Goal: Task Accomplishment & Management: Manage account settings

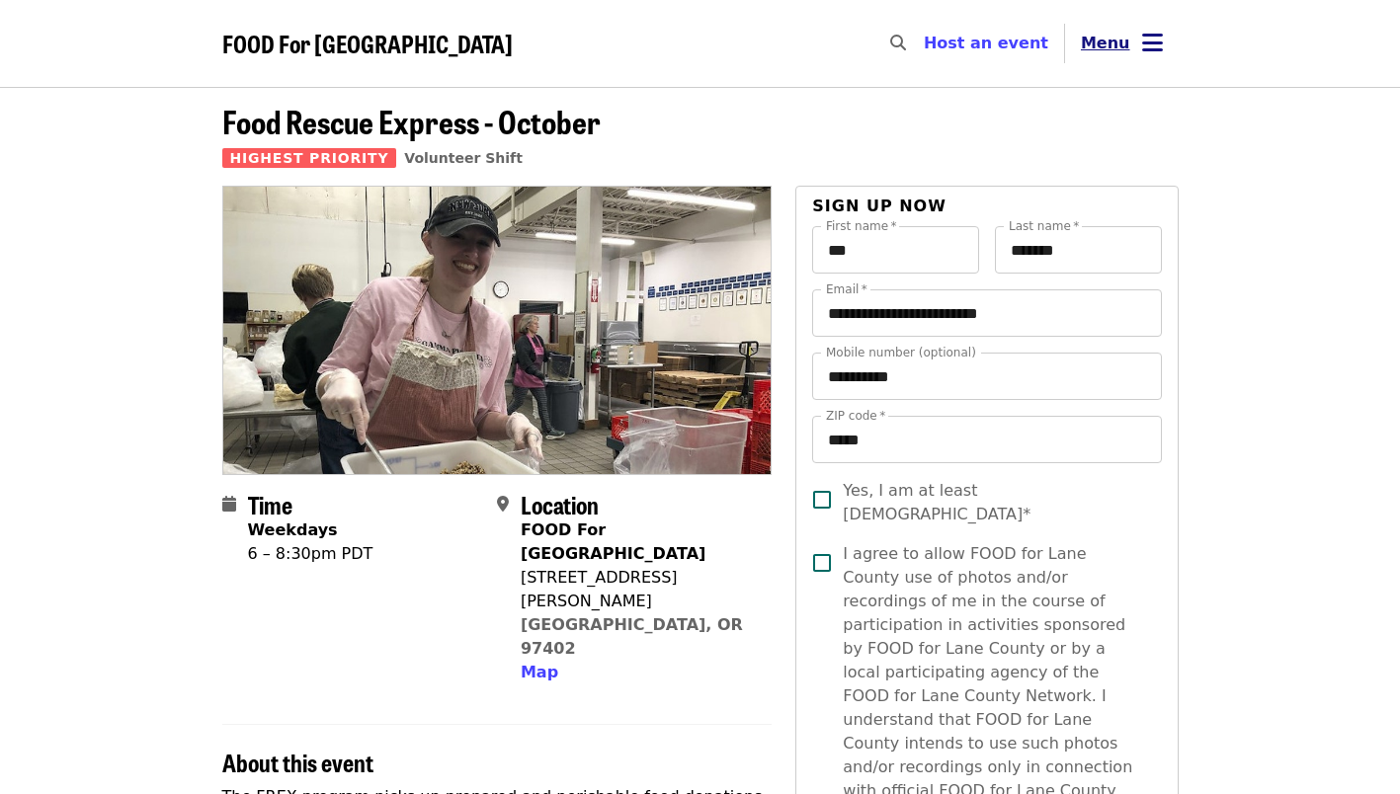
click at [1131, 48] on button "Menu" at bounding box center [1122, 43] width 114 height 47
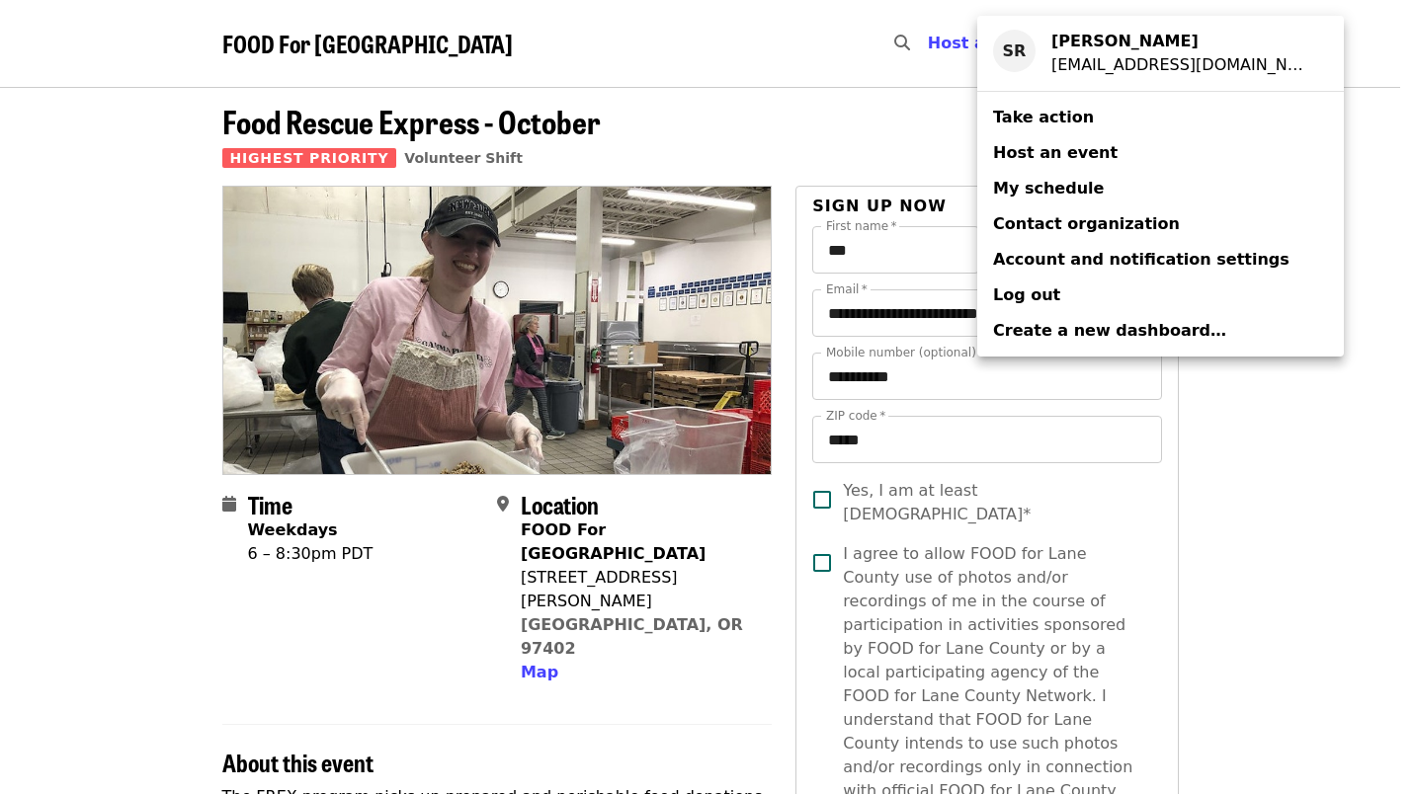
click at [1010, 187] on span "My schedule" at bounding box center [1048, 188] width 111 height 19
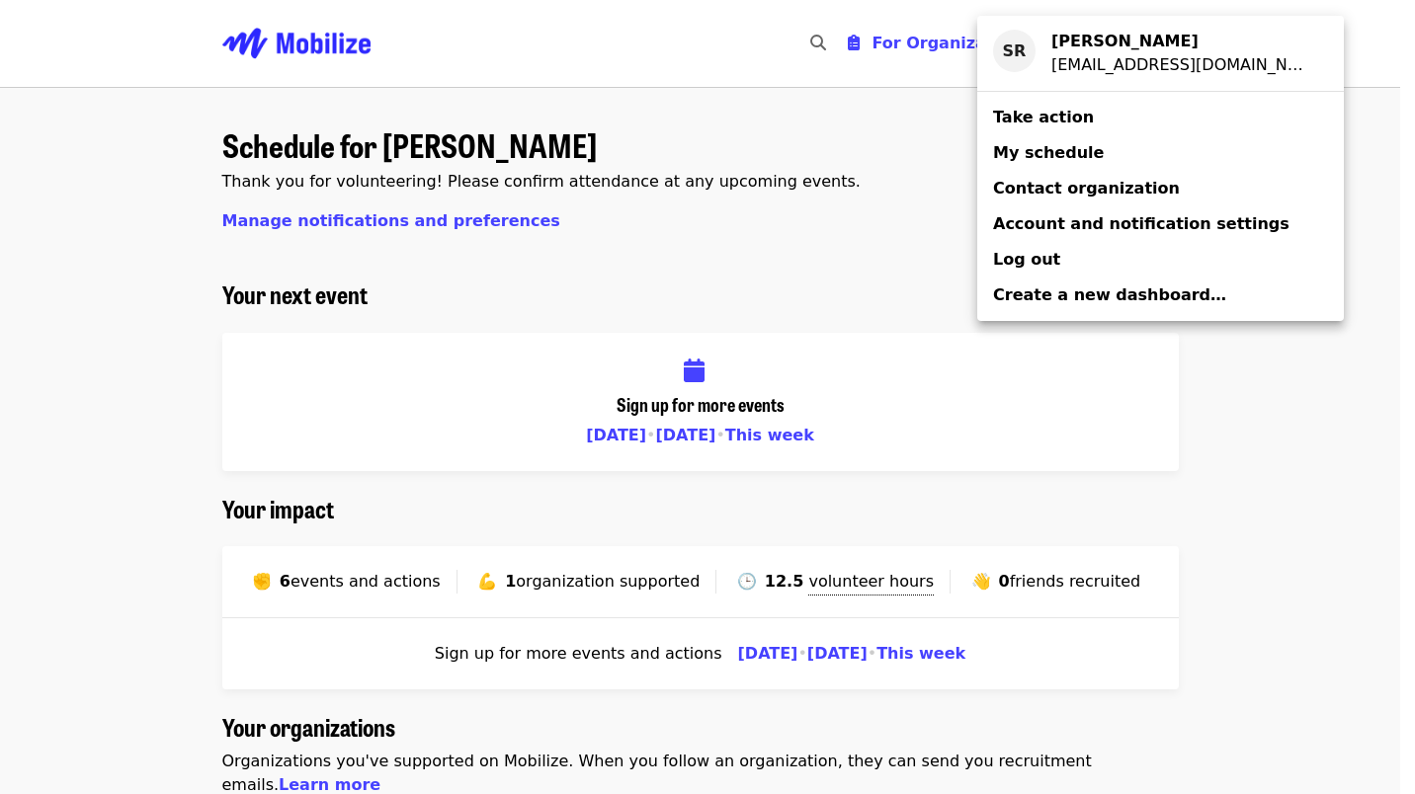
click at [834, 589] on div "Account menu" at bounding box center [707, 397] width 1415 height 794
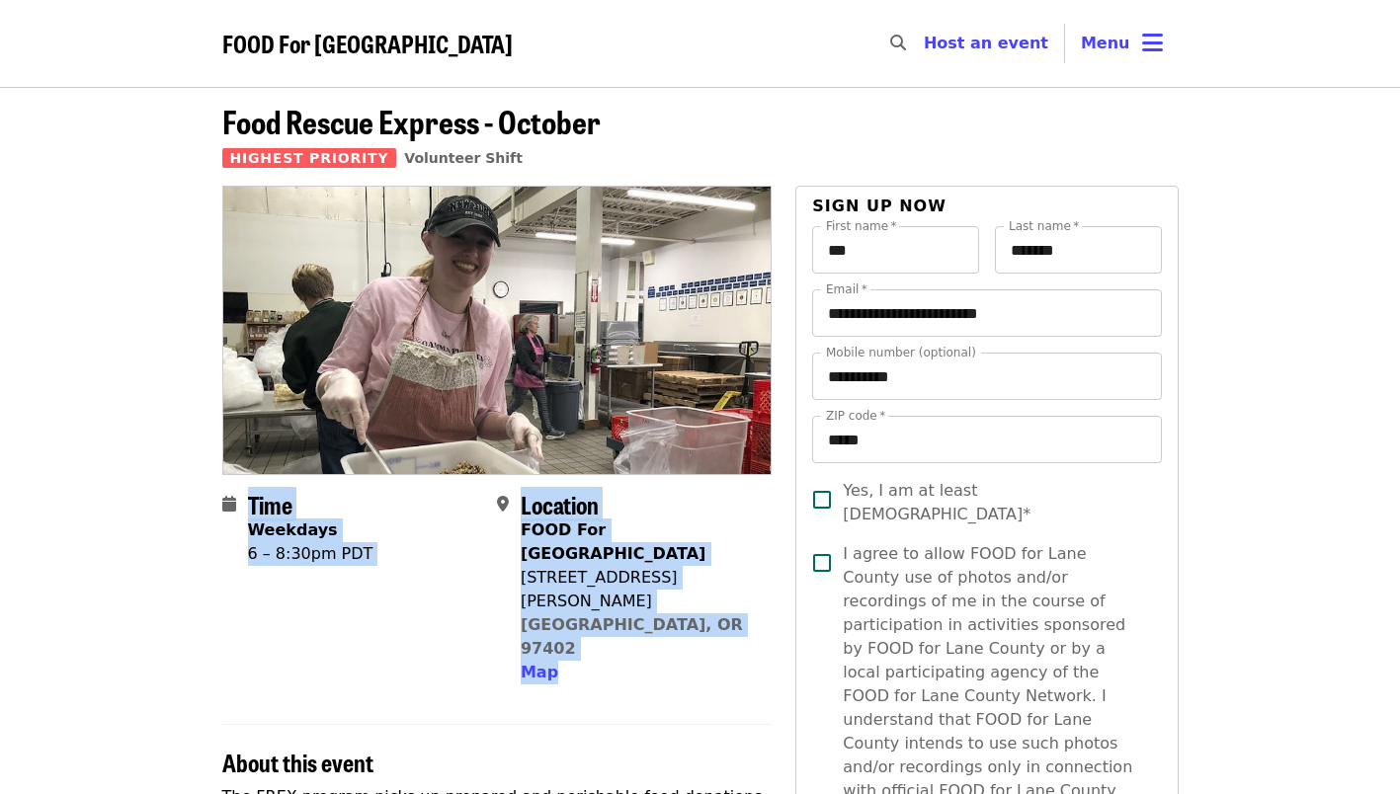
drag, startPoint x: 575, startPoint y: 610, endPoint x: 236, endPoint y: 495, distance: 357.7
click at [236, 495] on section "Time Weekdays 6 – 8:30pm PDT Location FOOD For [GEOGRAPHIC_DATA] [STREET_ADDRES…" at bounding box center [497, 596] width 550 height 210
copy section "Time Weekdays 6 – 8:30pm PDT Location FOOD For [GEOGRAPHIC_DATA] [STREET_ADDRES…"
click at [1149, 35] on icon "bars icon" at bounding box center [1152, 43] width 21 height 29
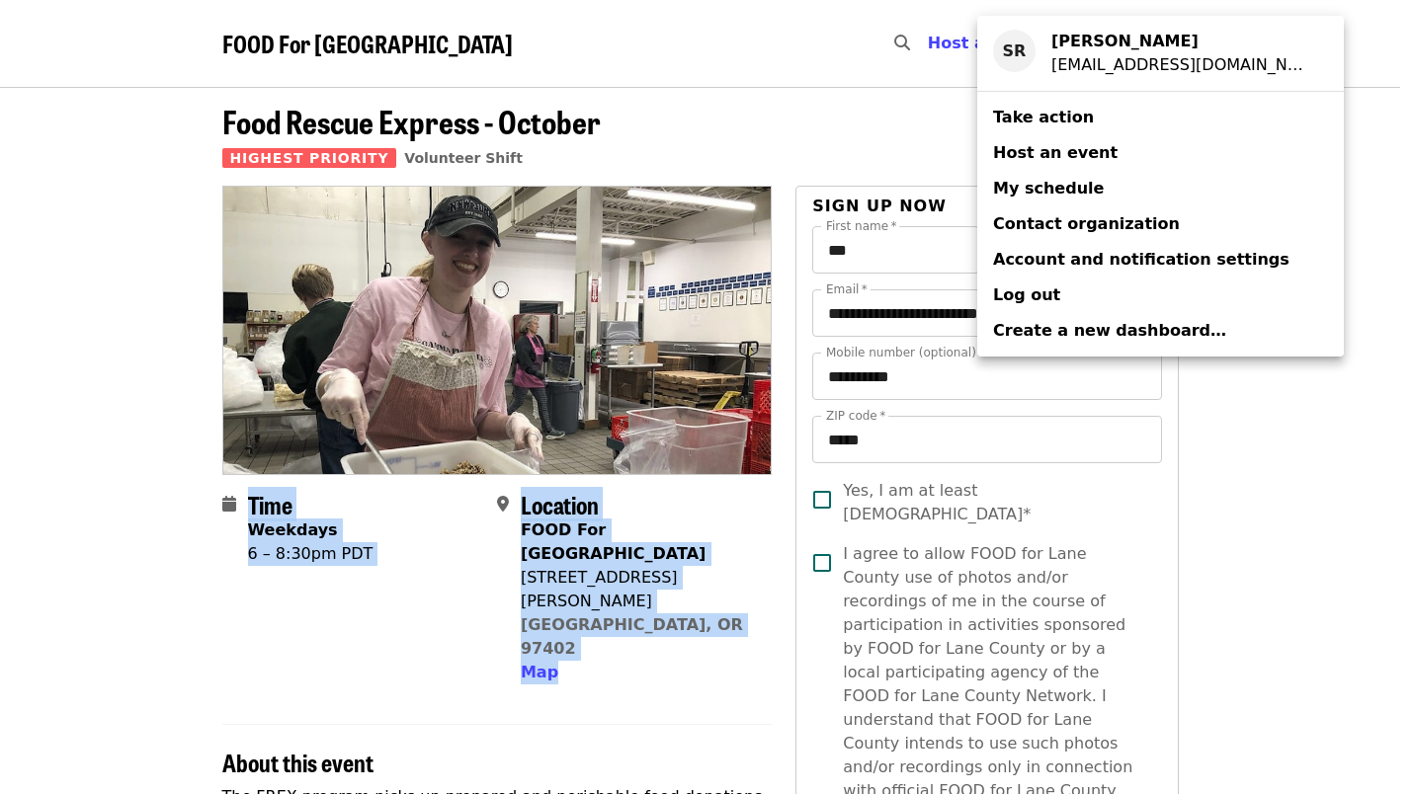
click at [1017, 204] on link "My schedule" at bounding box center [1160, 189] width 367 height 36
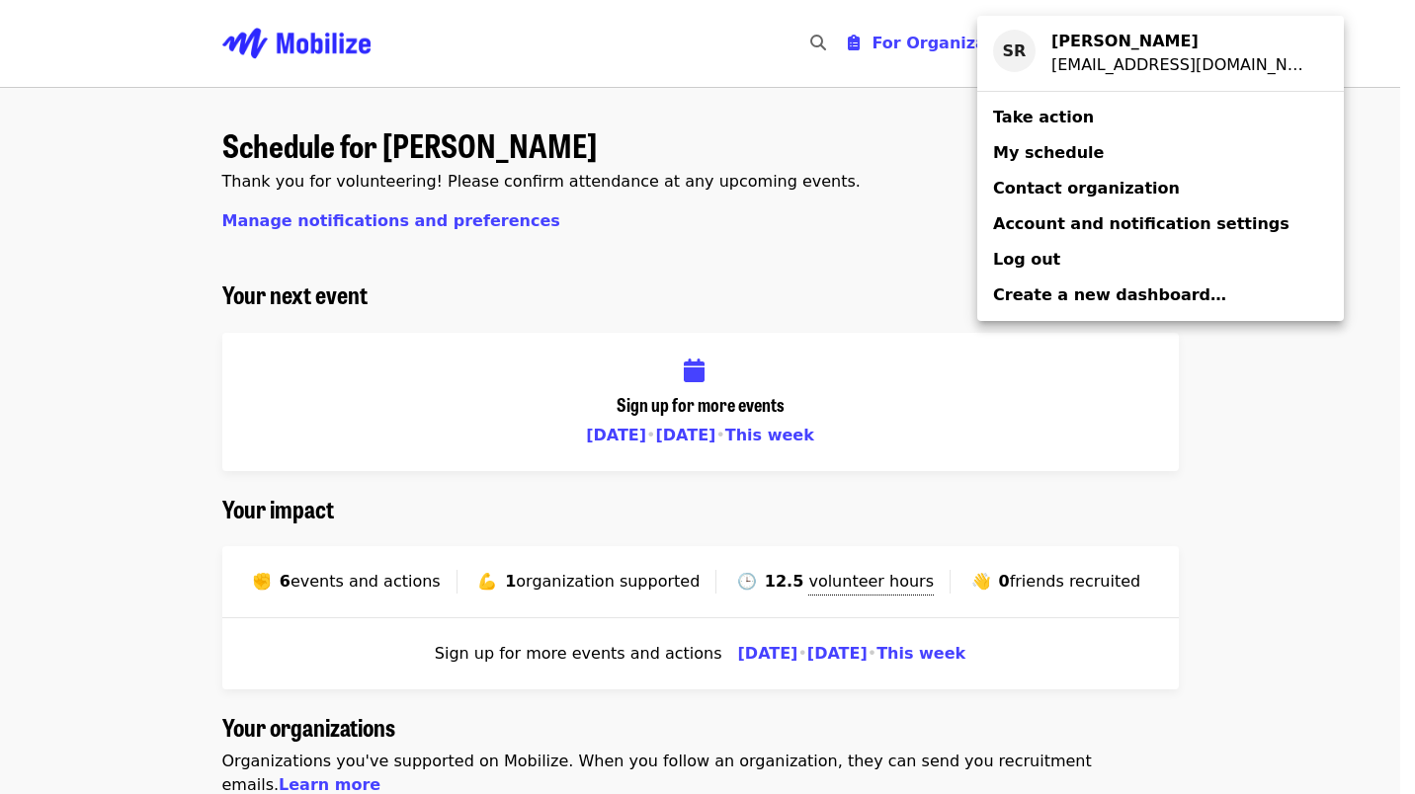
click at [1034, 231] on span "Account and notification settings" at bounding box center [1141, 223] width 296 height 19
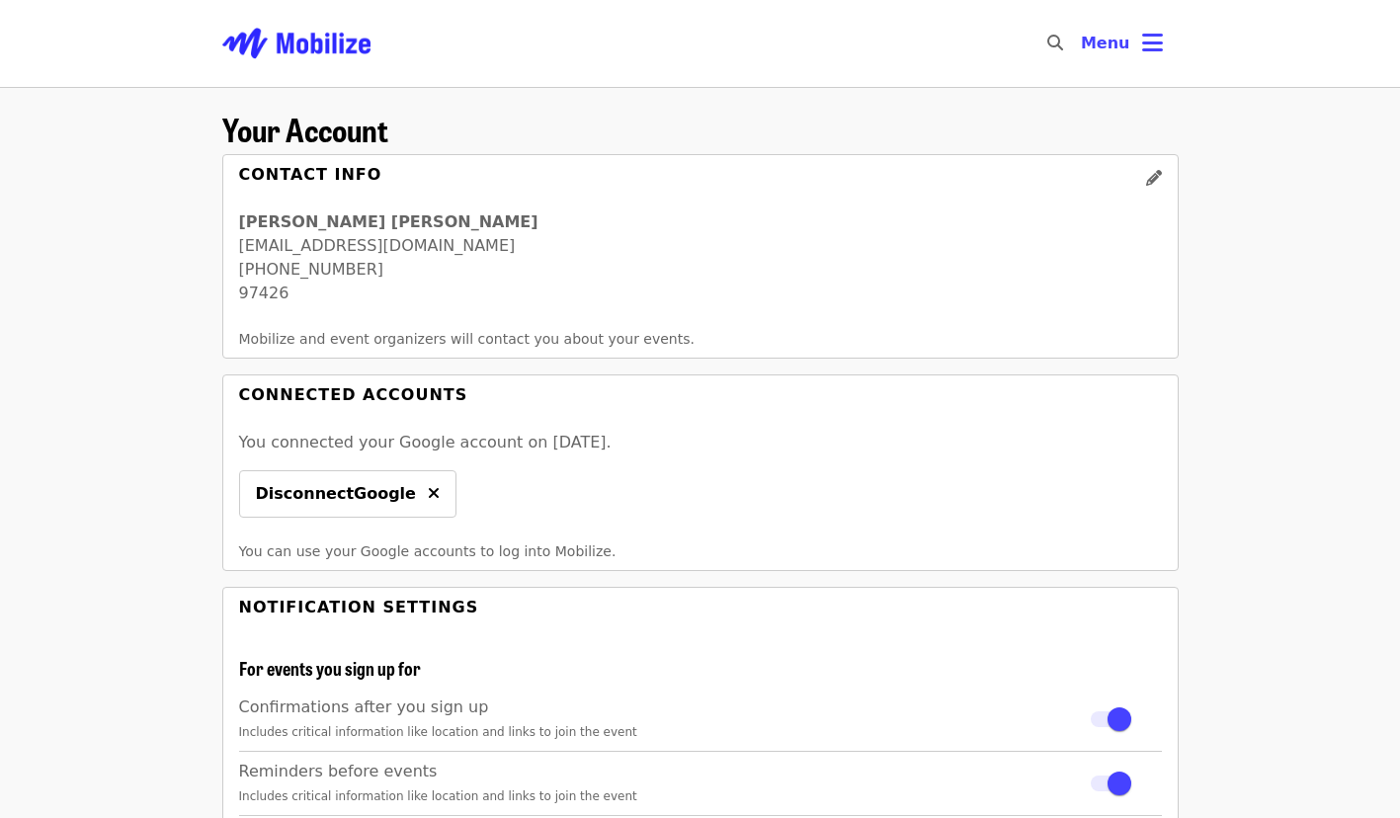
click at [1155, 54] on icon "bars icon" at bounding box center [1152, 43] width 21 height 29
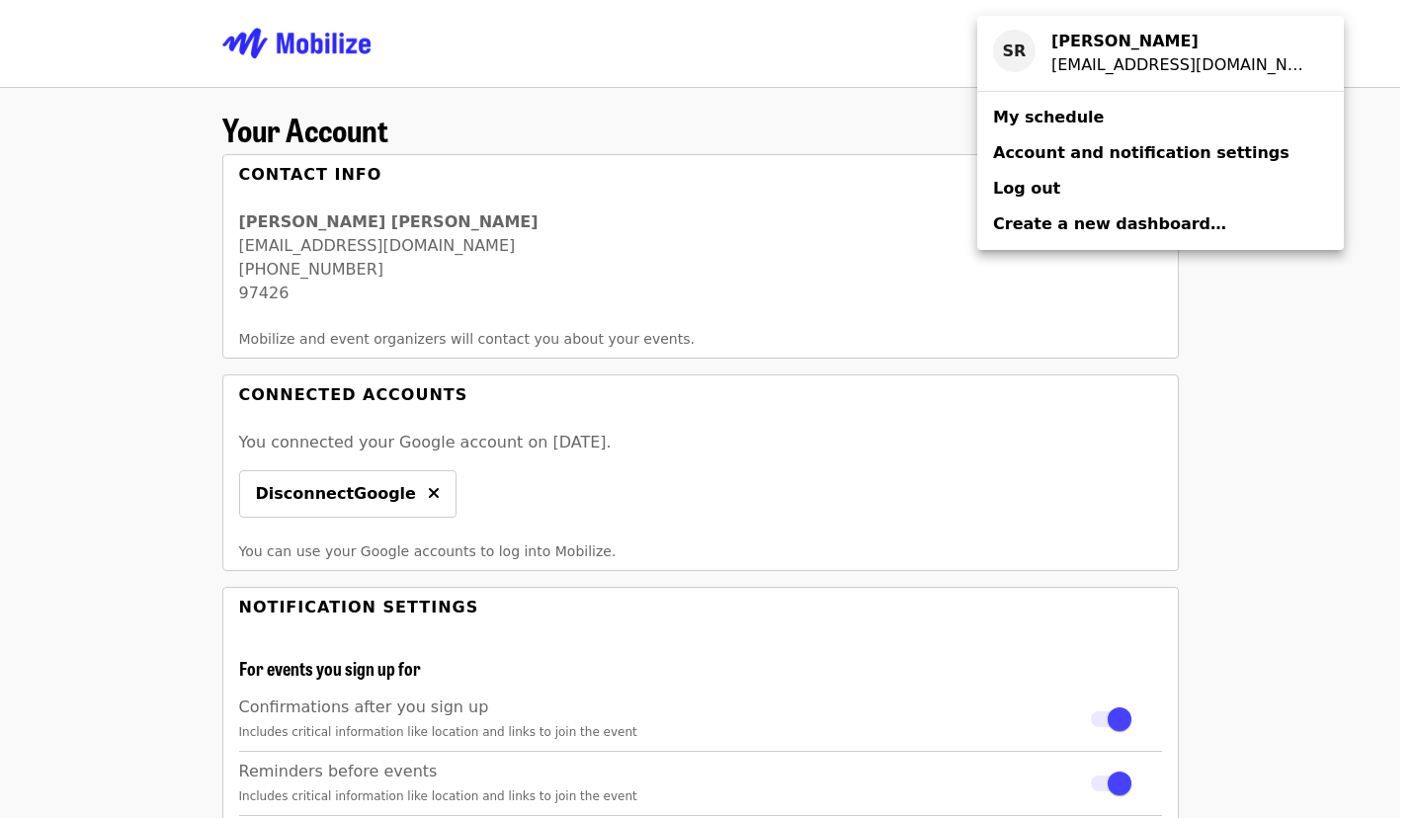
click at [1033, 117] on span "My schedule" at bounding box center [1048, 117] width 111 height 19
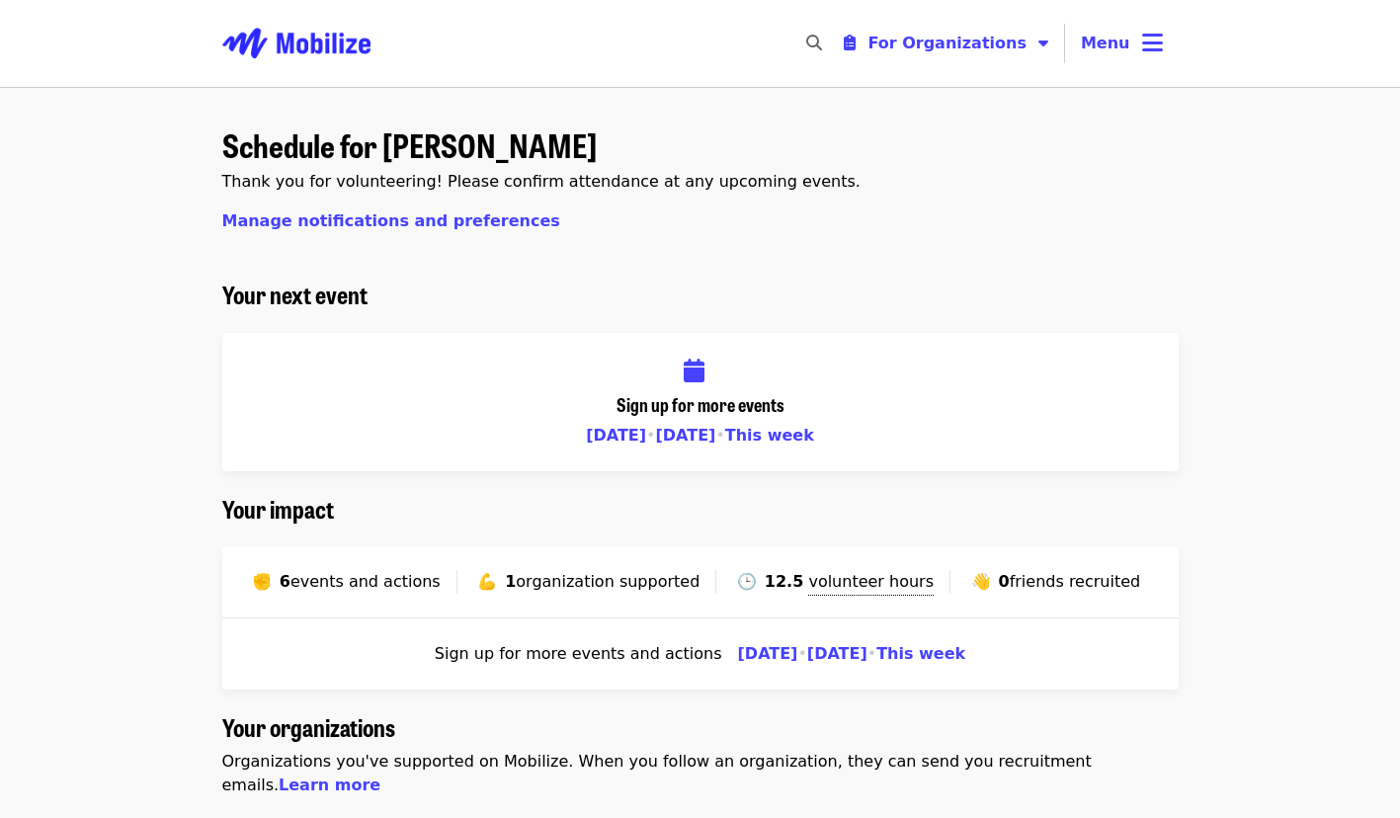
click at [1149, 48] on icon "bars icon" at bounding box center [1152, 43] width 21 height 29
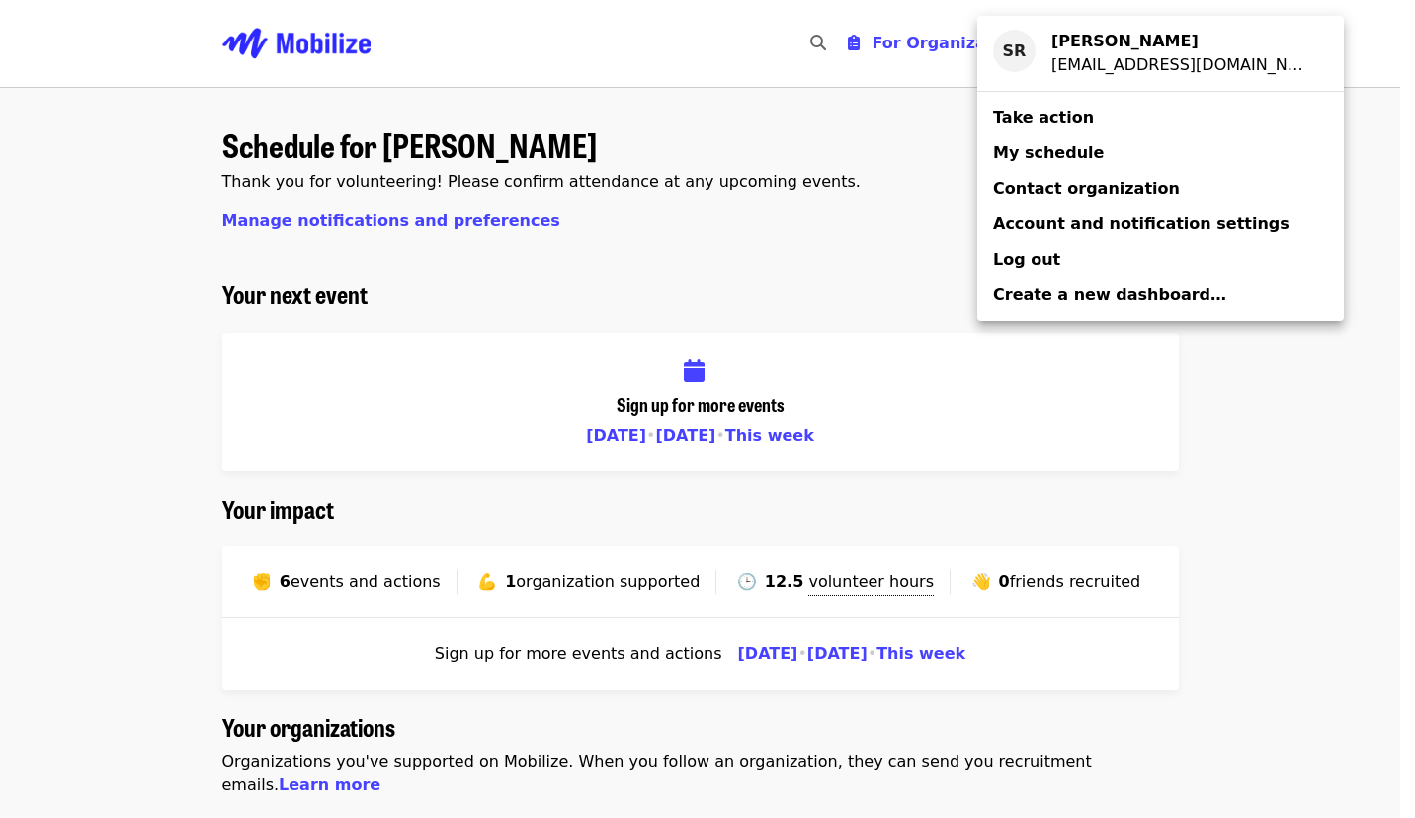
click at [1037, 231] on span "Account and notification settings" at bounding box center [1141, 223] width 296 height 19
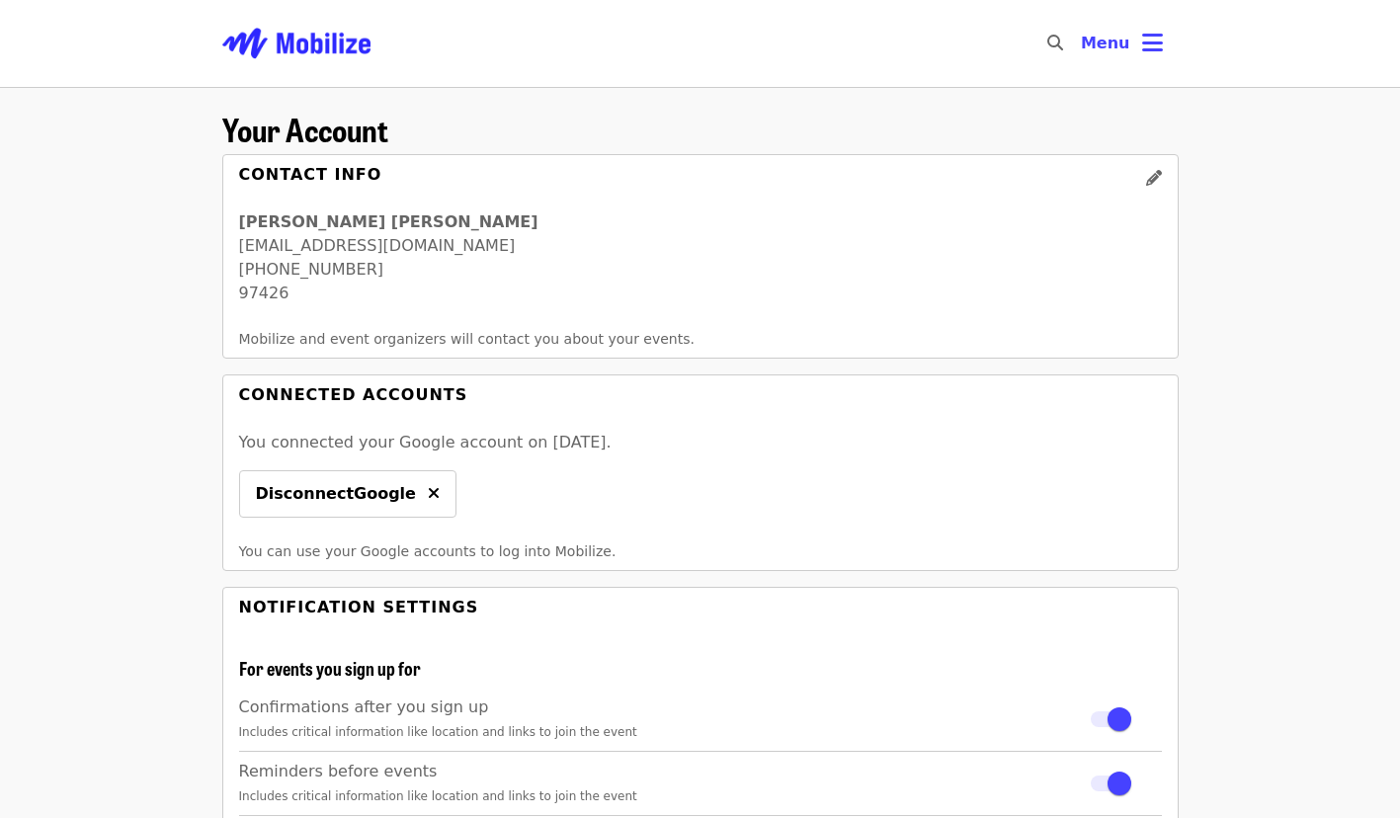
click at [302, 49] on img "Main navigation" at bounding box center [296, 43] width 148 height 63
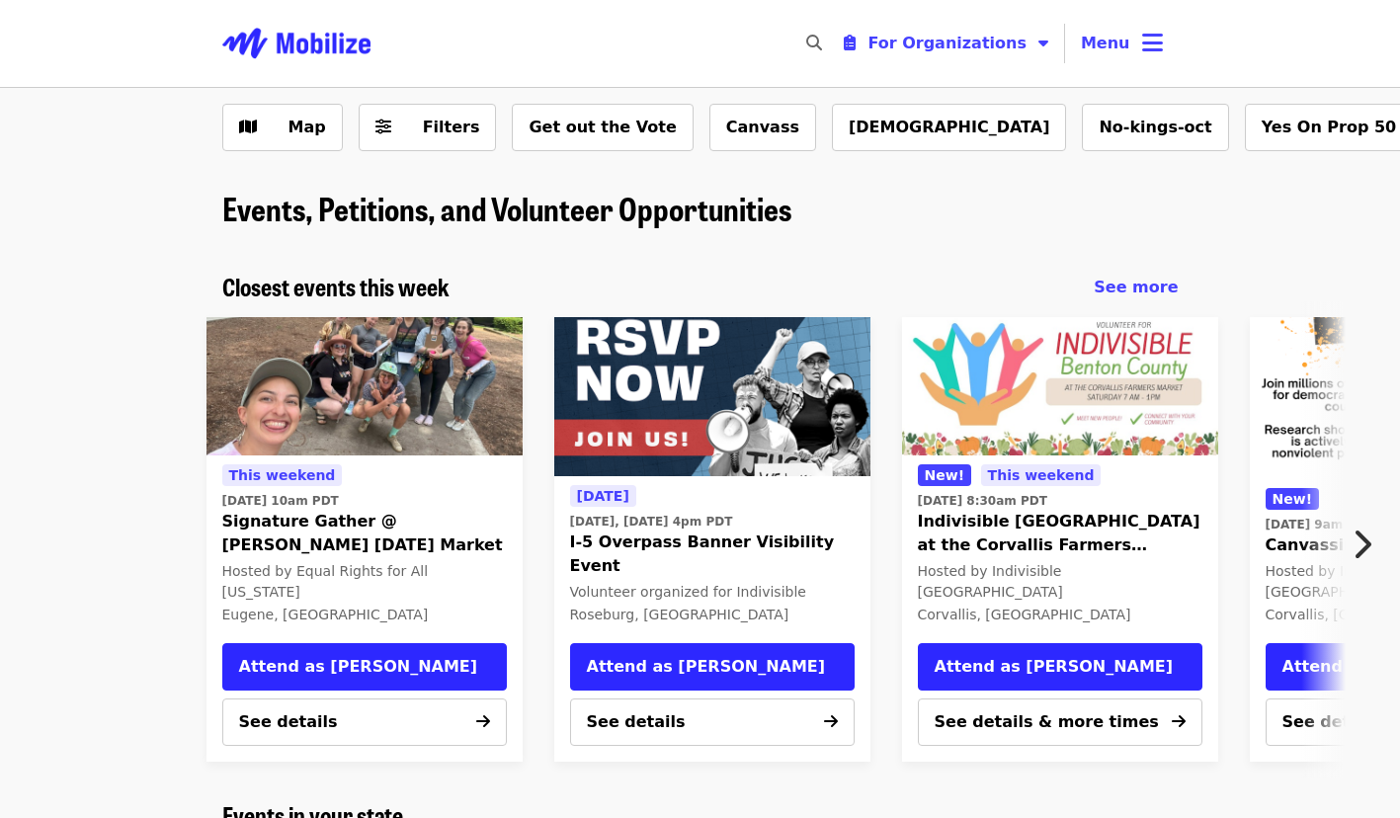
click at [1037, 42] on button "For Organizations" at bounding box center [946, 44] width 236 height 40
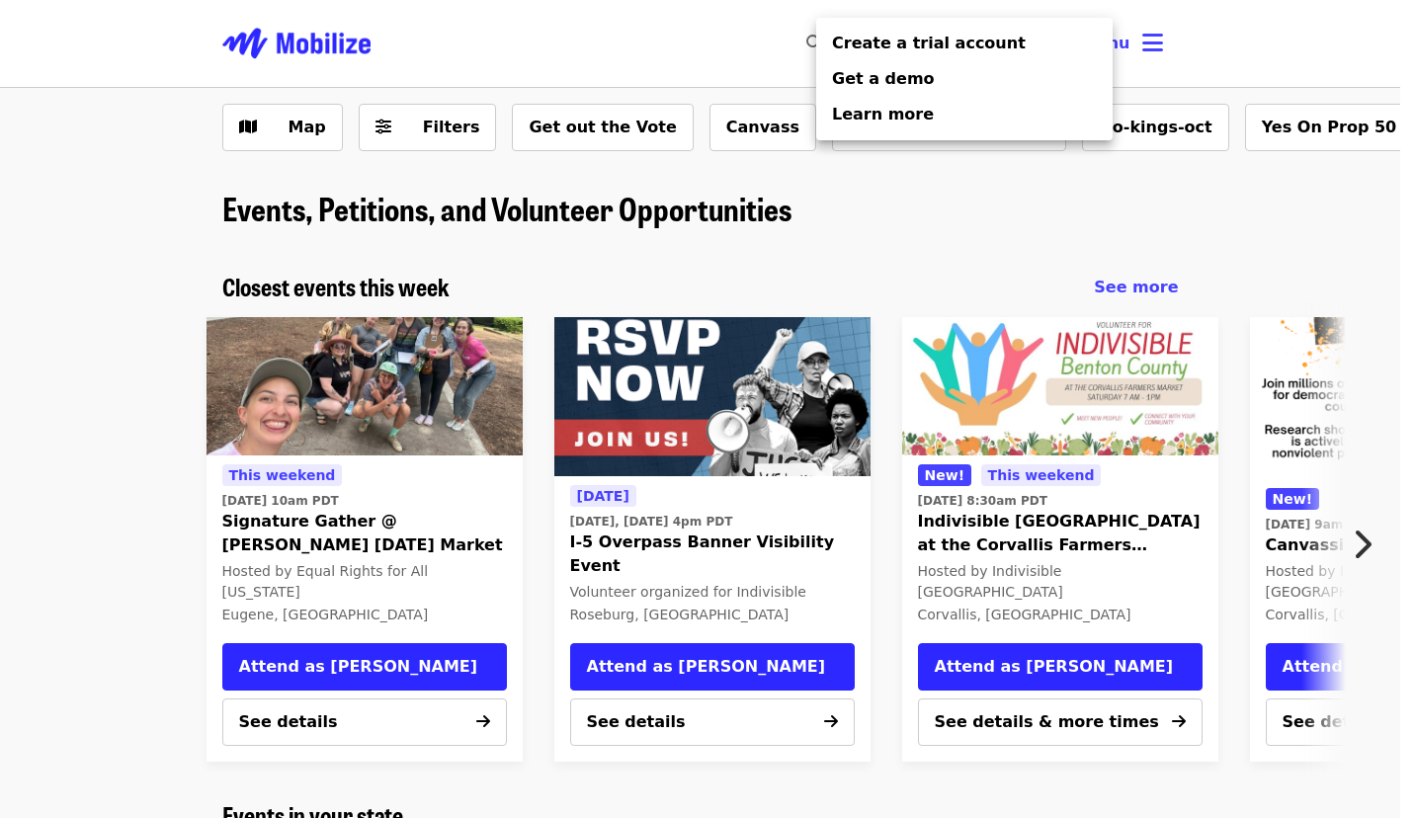
click at [752, 61] on div "Organizer Menu" at bounding box center [707, 409] width 1415 height 818
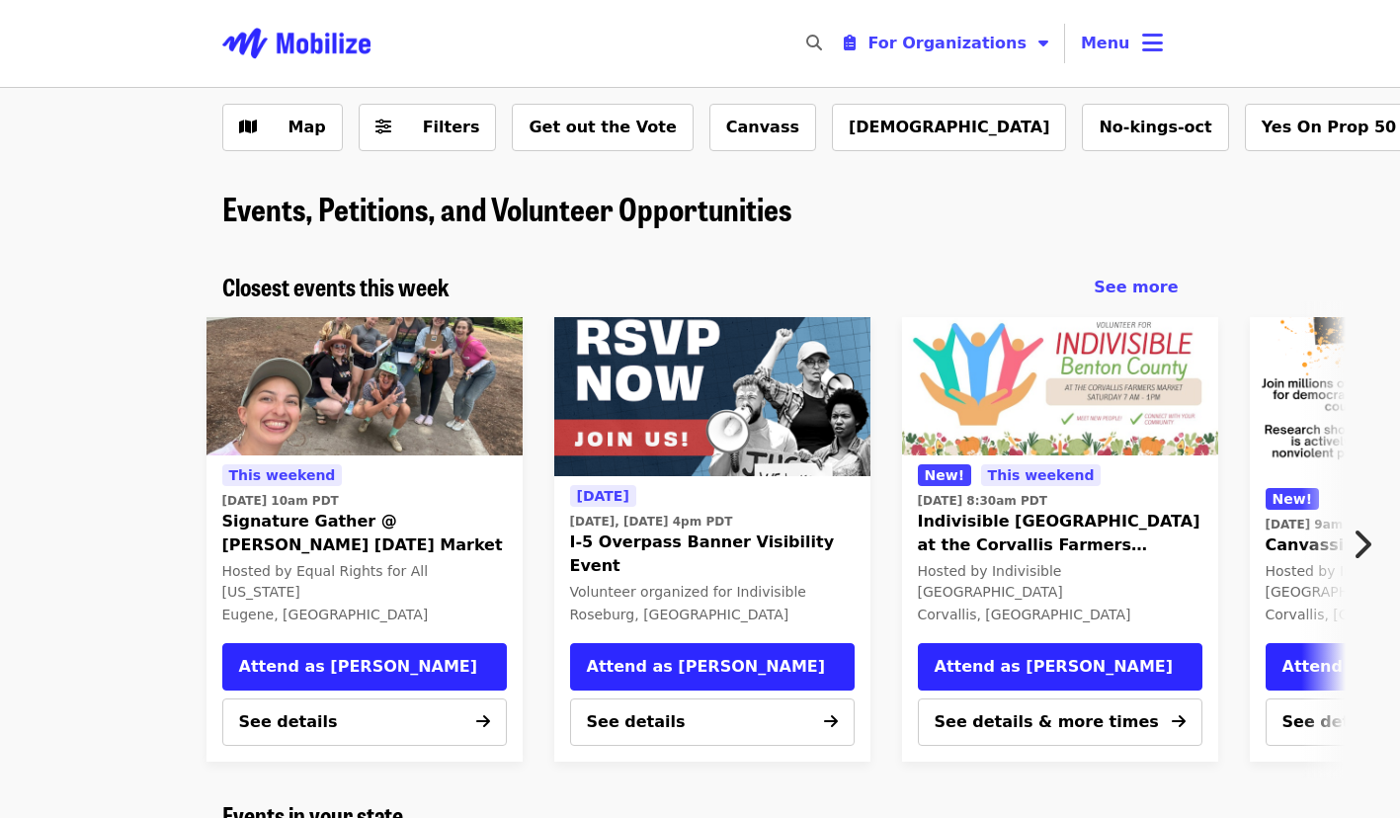
click at [822, 51] on icon "search icon" at bounding box center [814, 43] width 16 height 19
type input "*"
type input "**********"
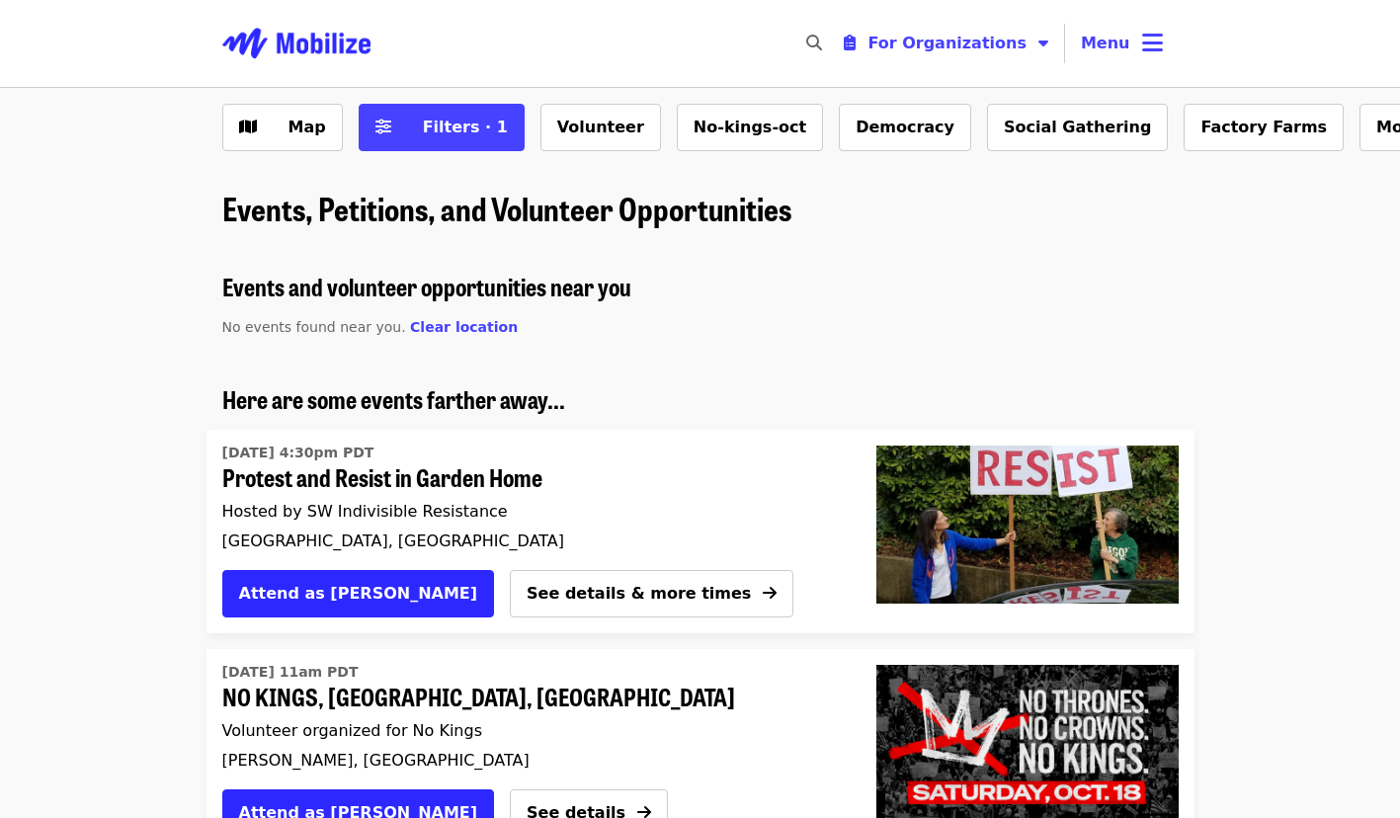
click at [558, 134] on button "Volunteer" at bounding box center [600, 127] width 121 height 47
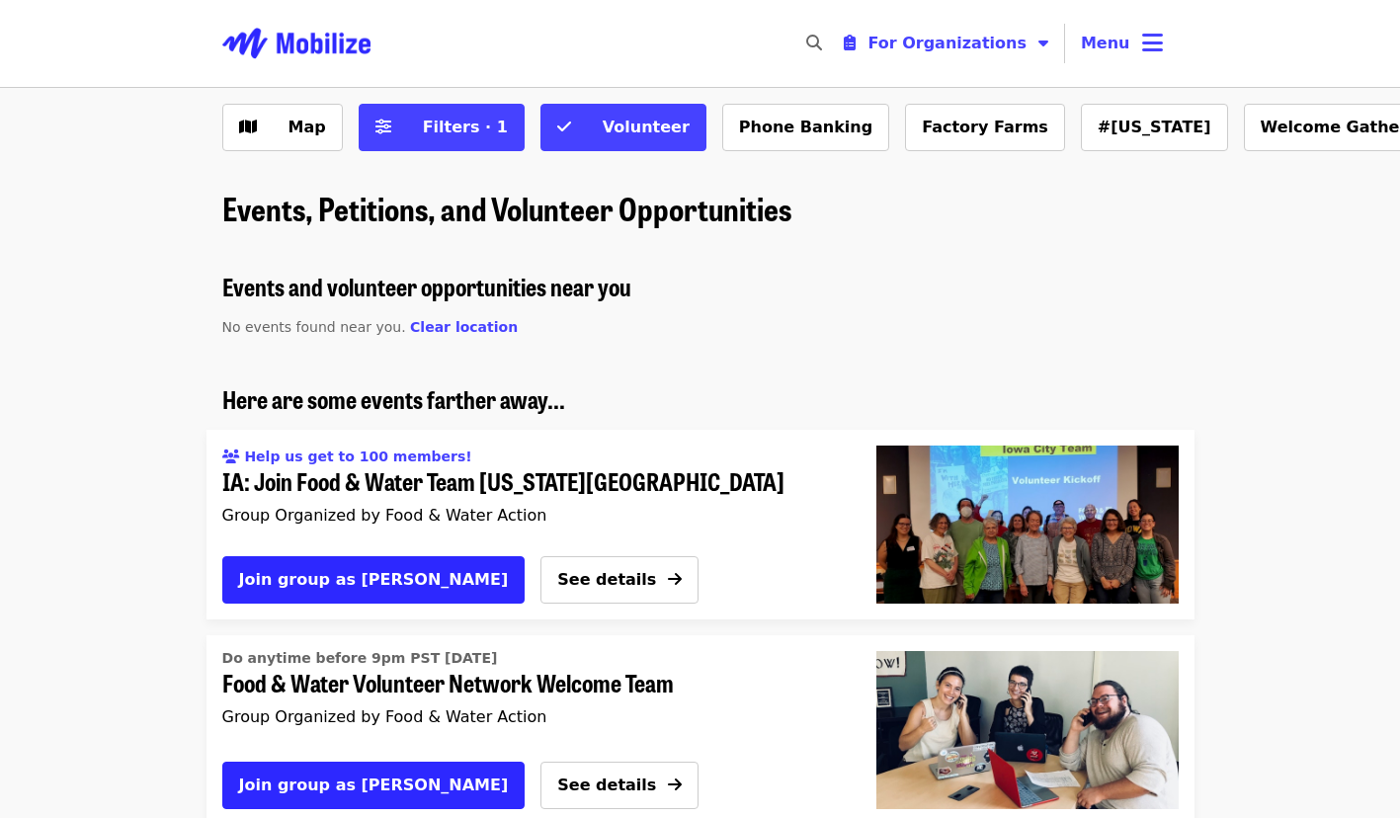
click at [603, 126] on span "Volunteer" at bounding box center [646, 127] width 87 height 19
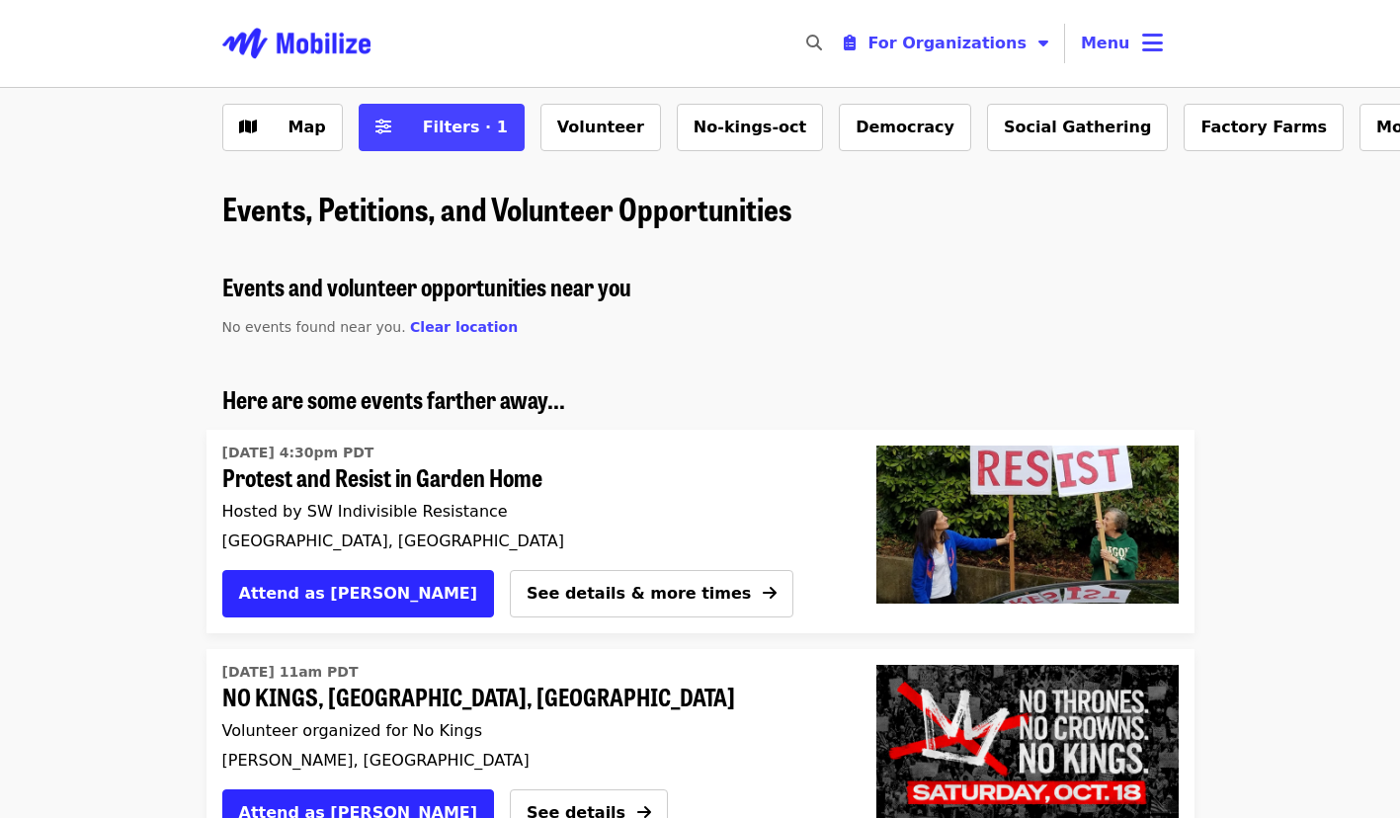
click at [1134, 51] on button "Menu" at bounding box center [1122, 43] width 114 height 47
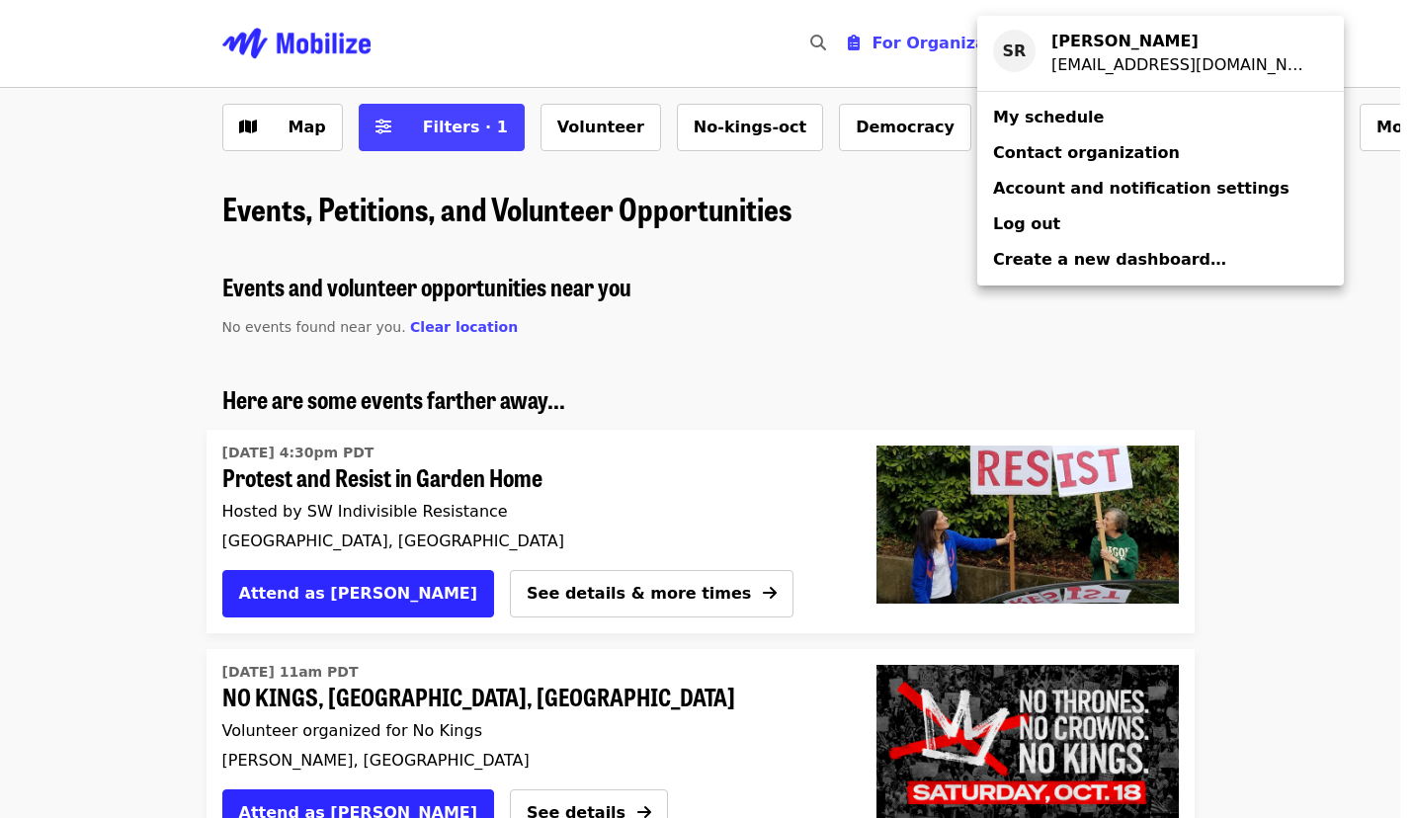
click at [1027, 157] on span "Contact organization" at bounding box center [1086, 152] width 187 height 19
click at [954, 413] on div "Account menu" at bounding box center [707, 409] width 1415 height 818
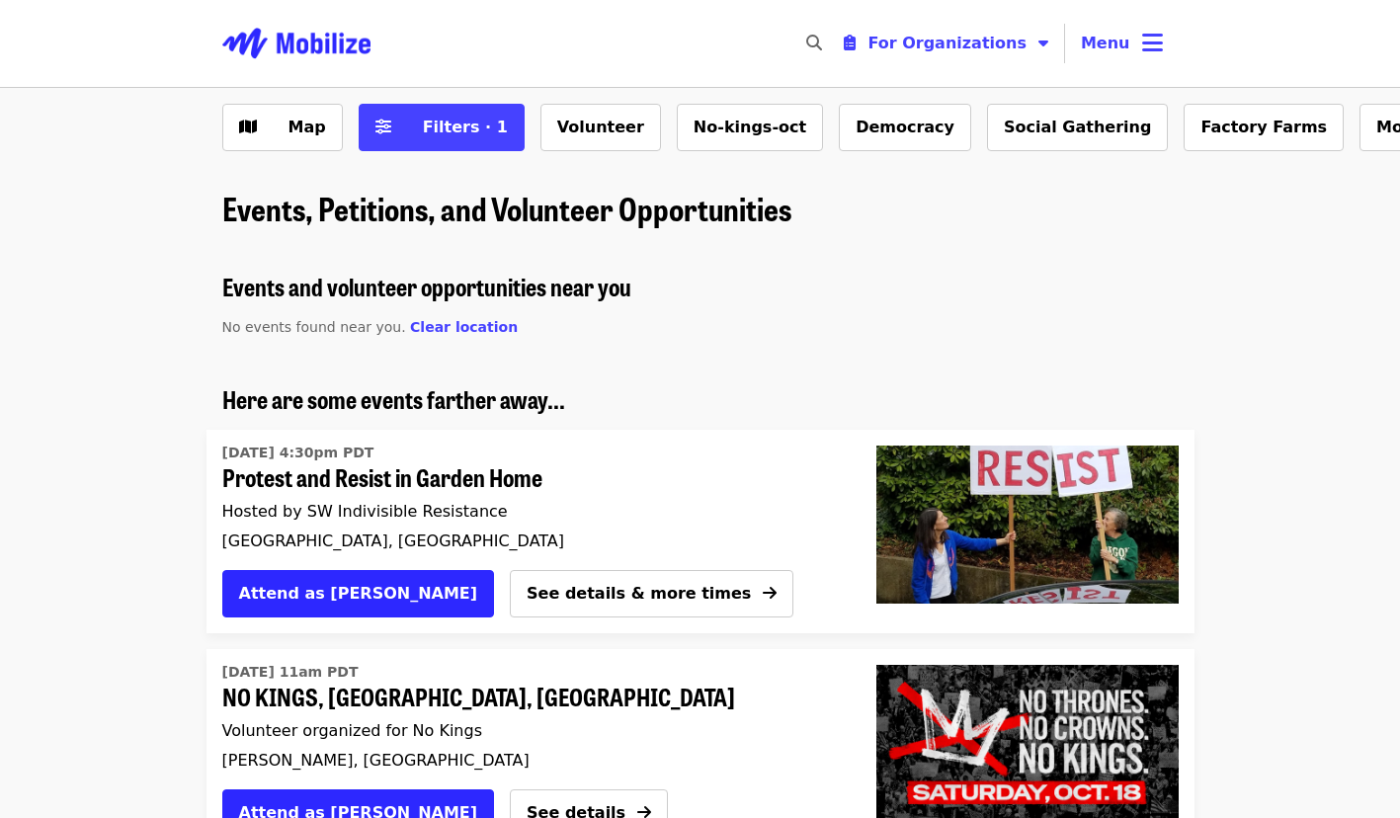
click at [1135, 41] on button "Menu" at bounding box center [1122, 43] width 114 height 47
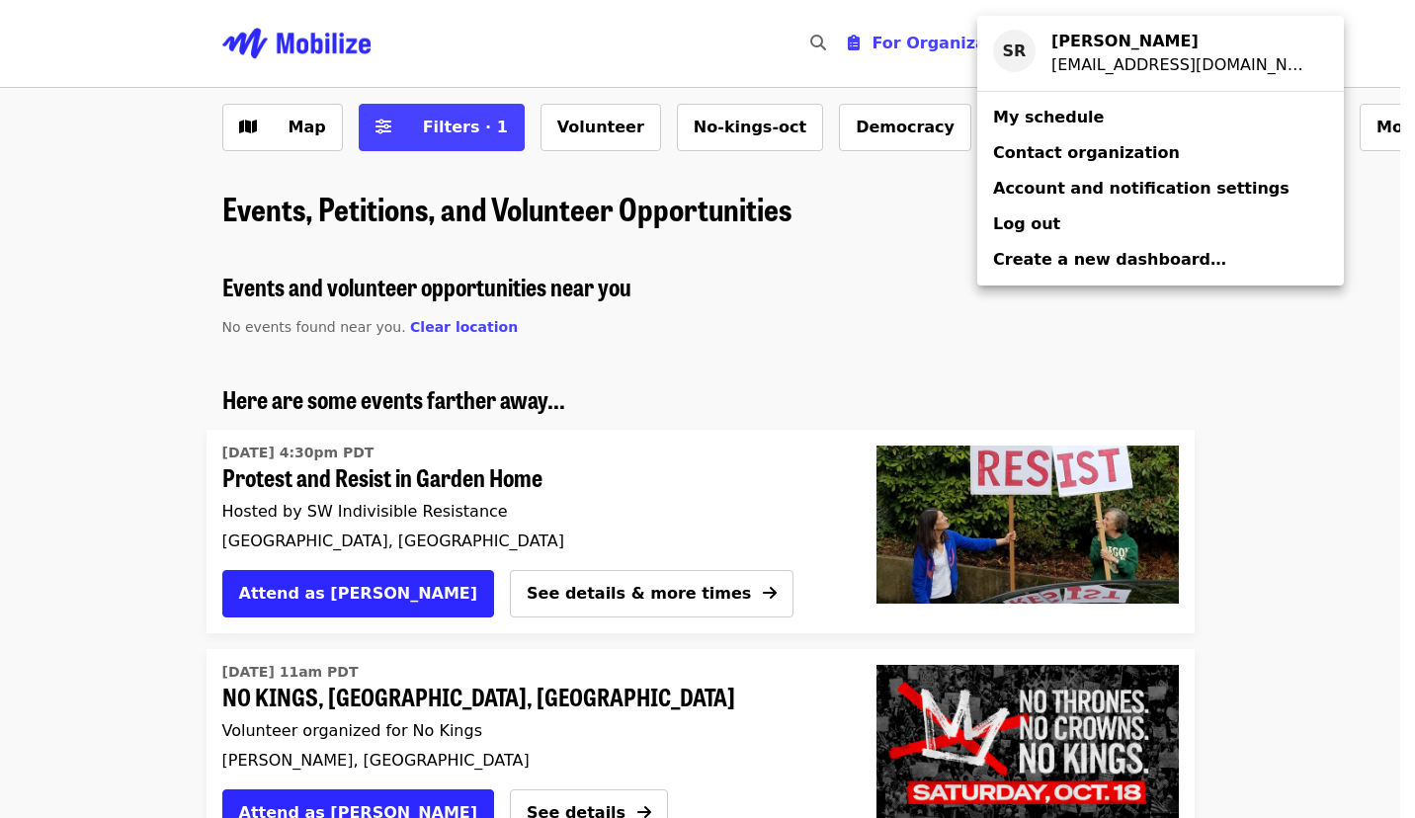
click at [1003, 122] on span "My schedule" at bounding box center [1048, 117] width 111 height 19
